Goal: Transaction & Acquisition: Book appointment/travel/reservation

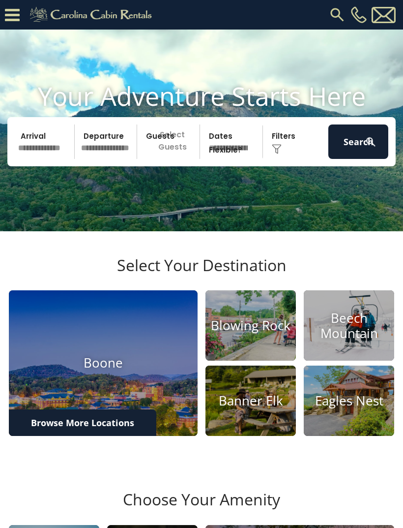
click at [12, 17] on icon at bounding box center [12, 14] width 15 height 17
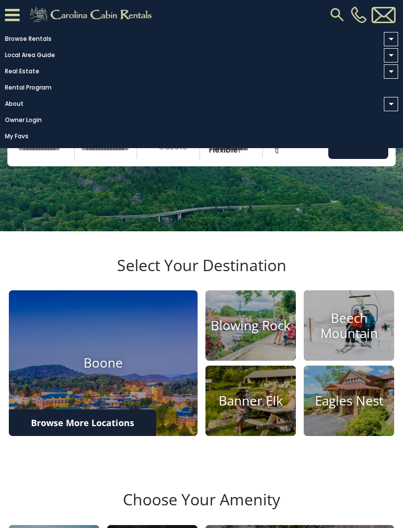
click at [237, 219] on video at bounding box center [201, 131] width 403 height 202
click at [286, 229] on video at bounding box center [201, 131] width 403 height 202
click at [280, 227] on video at bounding box center [201, 131] width 403 height 202
click at [285, 222] on video at bounding box center [201, 131] width 403 height 202
click at [32, 70] on link "Real Estate" at bounding box center [199, 71] width 399 height 14
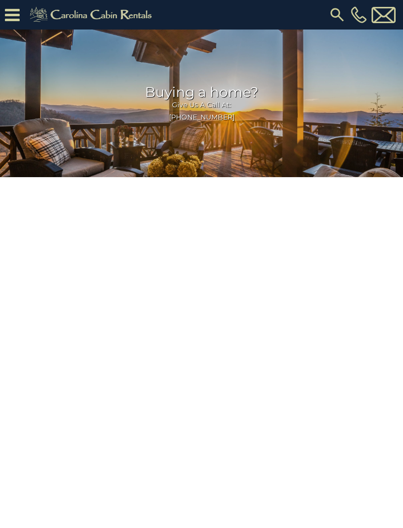
click at [14, 17] on icon at bounding box center [12, 14] width 15 height 17
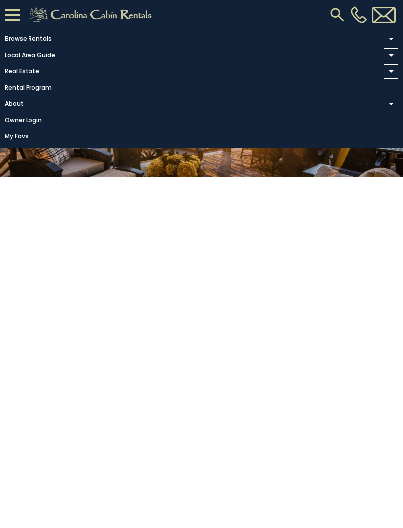
click at [23, 37] on link "Browse Rentals" at bounding box center [199, 39] width 399 height 14
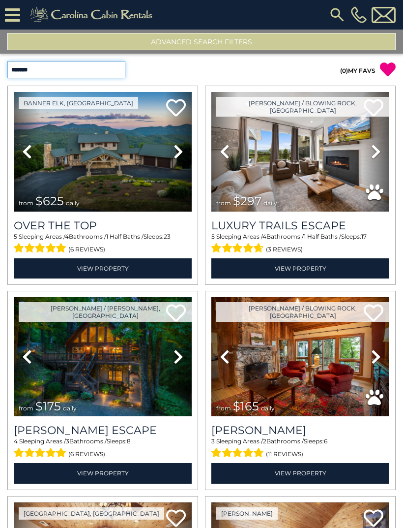
click at [82, 75] on select "**********" at bounding box center [66, 69] width 118 height 17
click at [332, 17] on img at bounding box center [338, 15] width 18 height 18
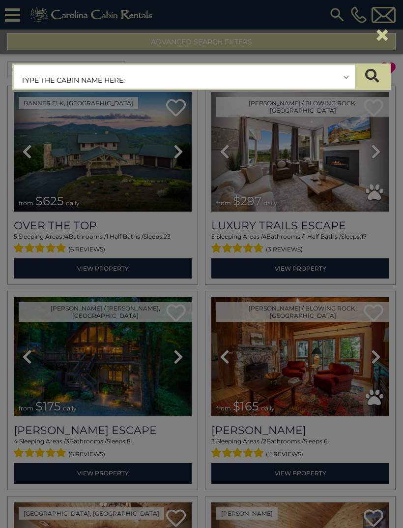
click at [178, 80] on input "text" at bounding box center [184, 77] width 341 height 25
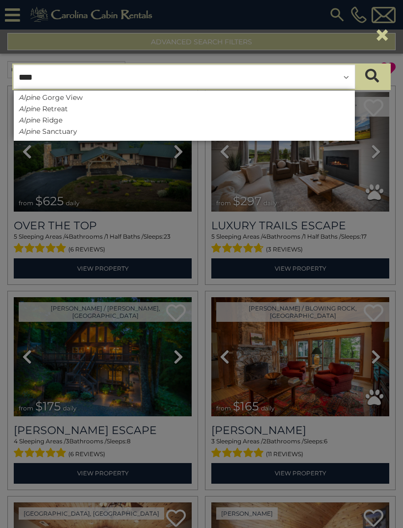
type input "*****"
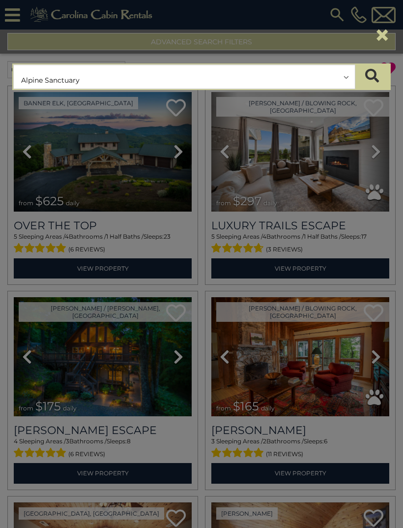
click at [372, 77] on button "submit" at bounding box center [372, 76] width 34 height 25
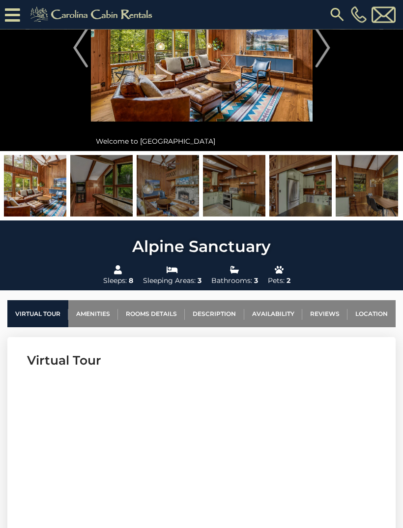
scroll to position [105, 0]
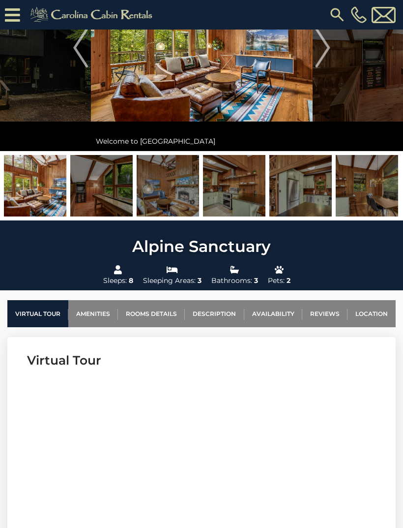
click at [279, 316] on link "Availability" at bounding box center [274, 313] width 58 height 27
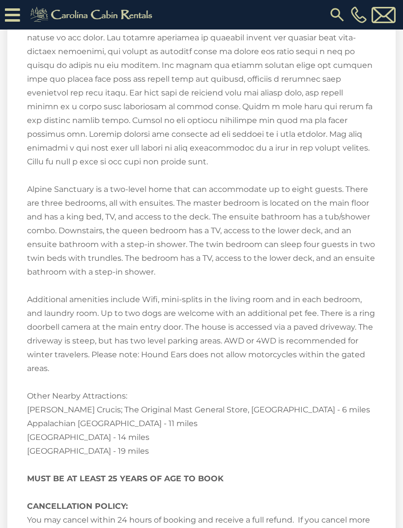
scroll to position [2196, 0]
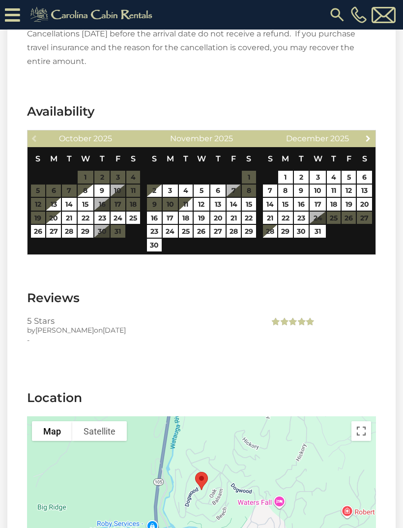
click at [372, 134] on span "Next" at bounding box center [369, 138] width 8 height 8
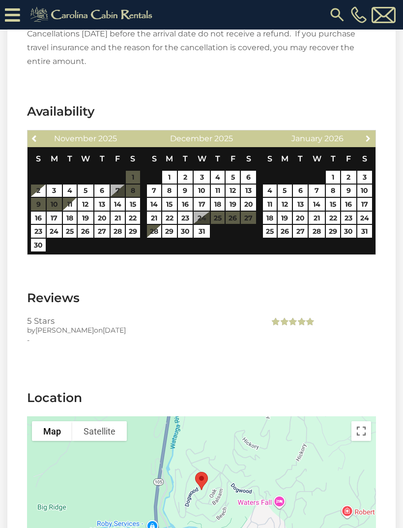
click at [370, 134] on span "Next" at bounding box center [369, 138] width 8 height 8
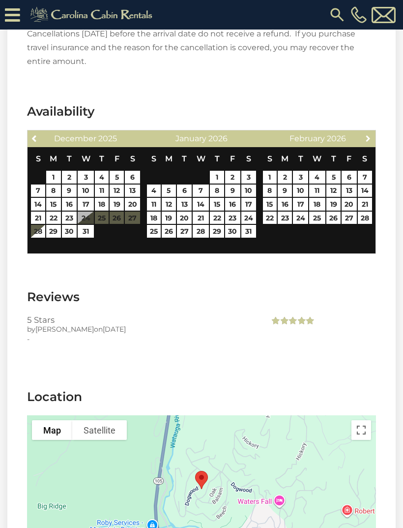
click at [371, 134] on span "Next" at bounding box center [369, 138] width 8 height 8
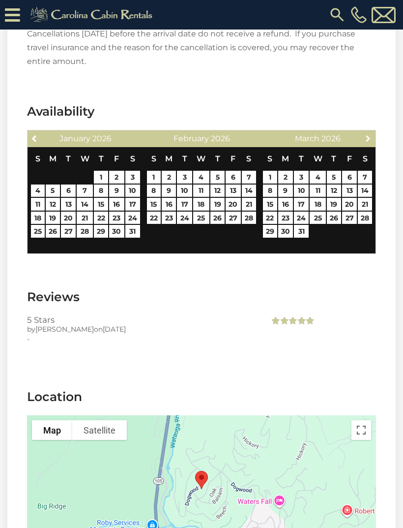
click at [373, 132] on link "Next" at bounding box center [369, 138] width 12 height 12
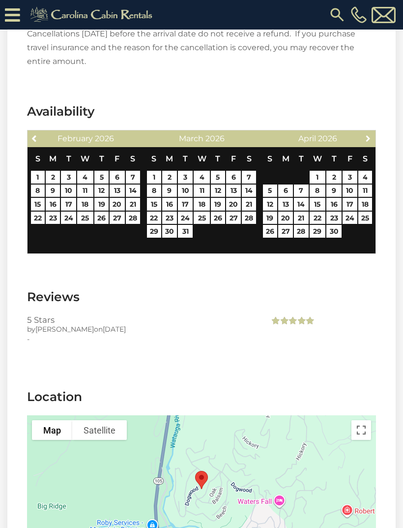
click at [374, 132] on link "Next" at bounding box center [369, 138] width 12 height 12
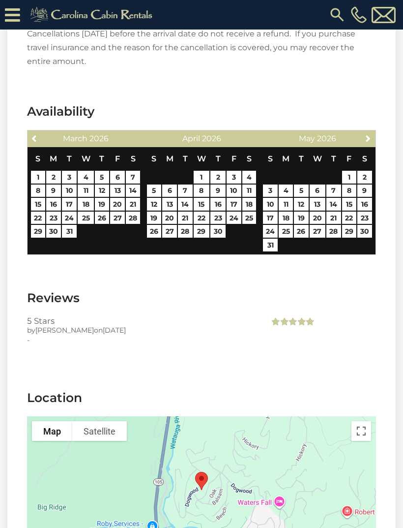
click at [373, 132] on link "Next" at bounding box center [369, 138] width 12 height 12
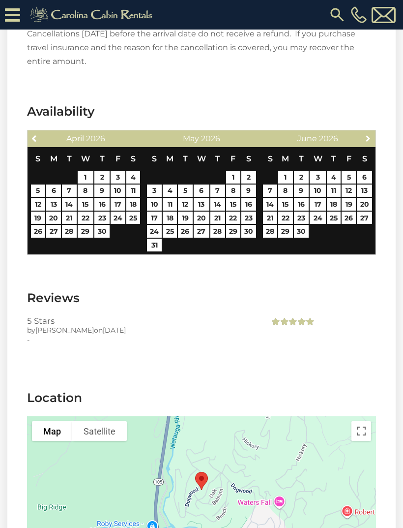
click at [372, 134] on span "Next" at bounding box center [369, 138] width 8 height 8
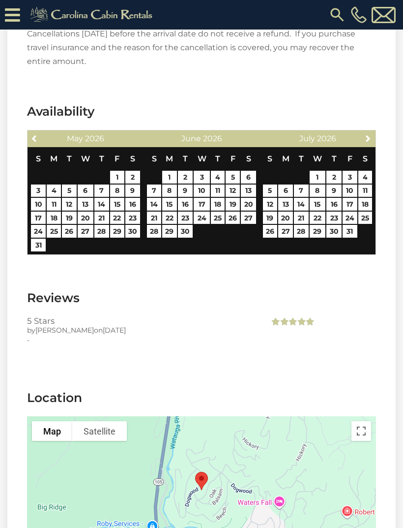
click at [371, 134] on span "Next" at bounding box center [369, 138] width 8 height 8
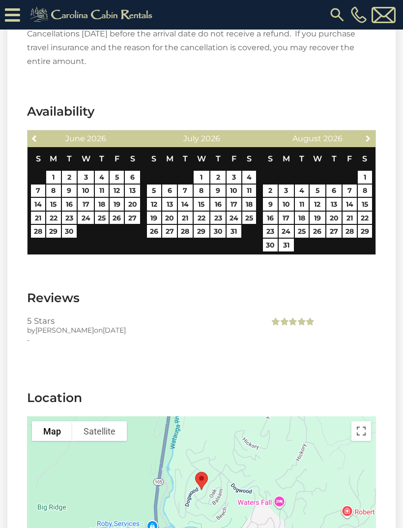
click at [371, 132] on link "Next" at bounding box center [369, 138] width 12 height 12
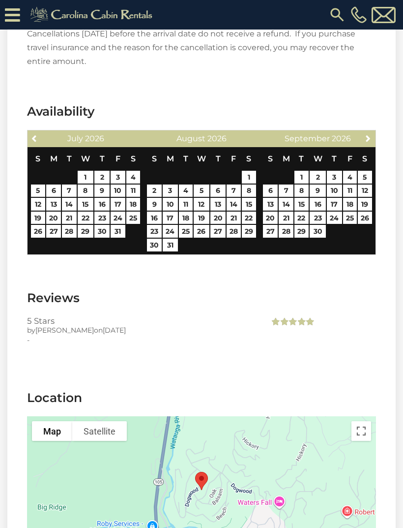
click at [8, 15] on icon at bounding box center [12, 14] width 15 height 17
